Goal: Navigation & Orientation: Go to known website

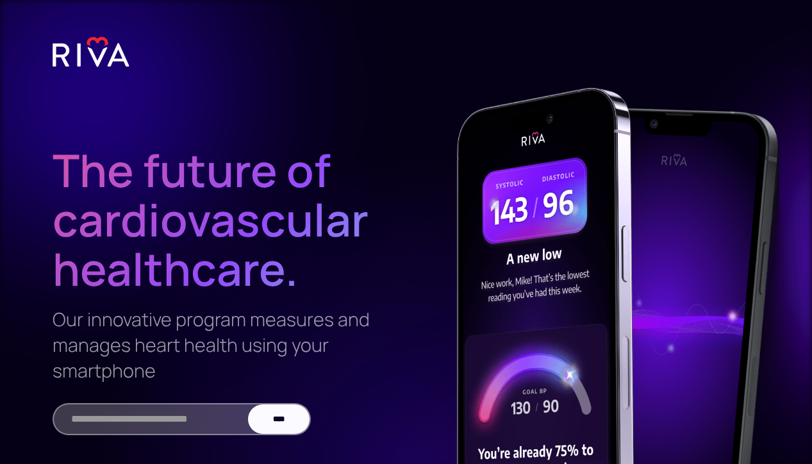
click at [94, 53] on img at bounding box center [91, 52] width 77 height 32
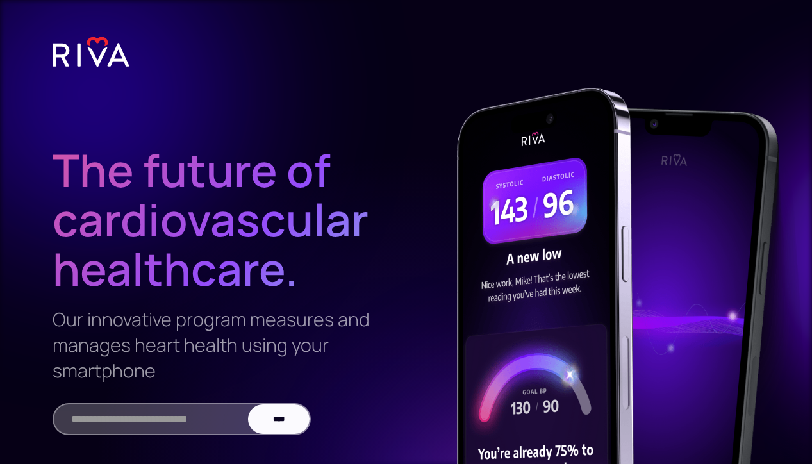
click at [92, 53] on img at bounding box center [91, 52] width 77 height 32
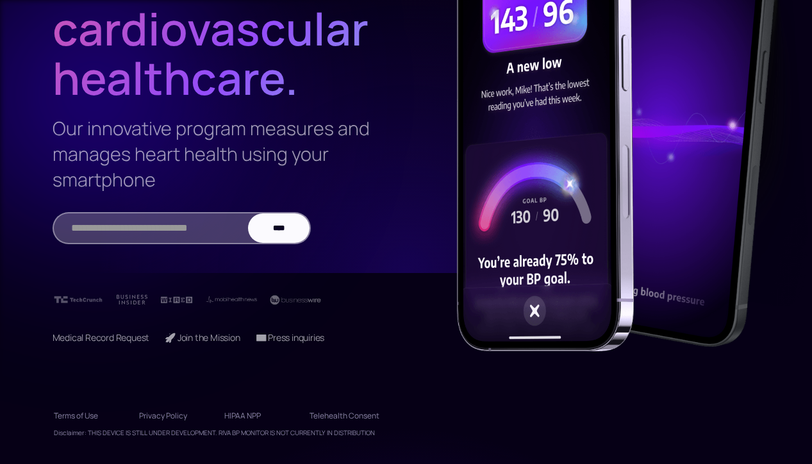
scroll to position [192, 0]
